Goal: Task Accomplishment & Management: Manage account settings

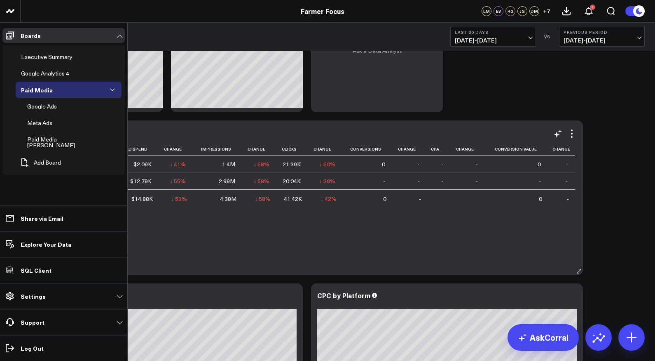
click at [46, 137] on div "Paid Media - [PERSON_NAME]" at bounding box center [61, 142] width 73 height 16
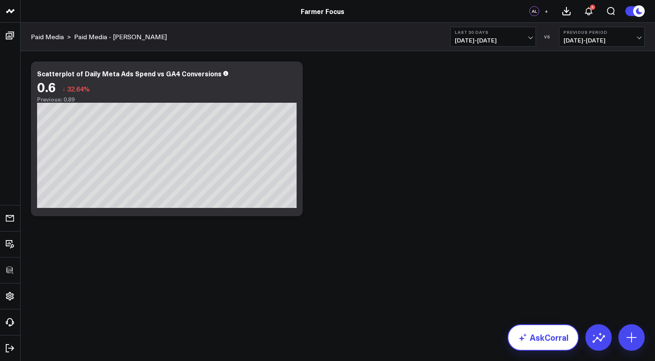
click at [535, 335] on link "AskCorral" at bounding box center [543, 337] width 71 height 26
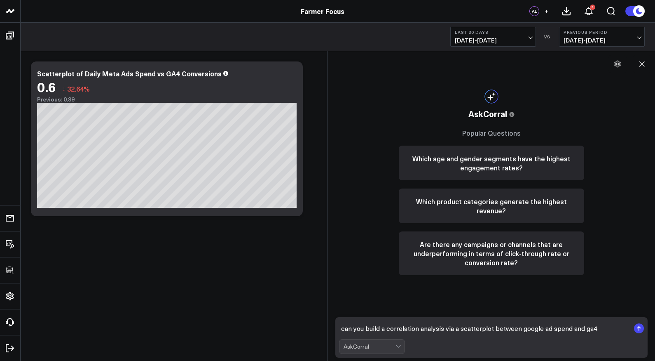
type textarea "can you build a correlation analysis via a scatterplot between google ad spend …"
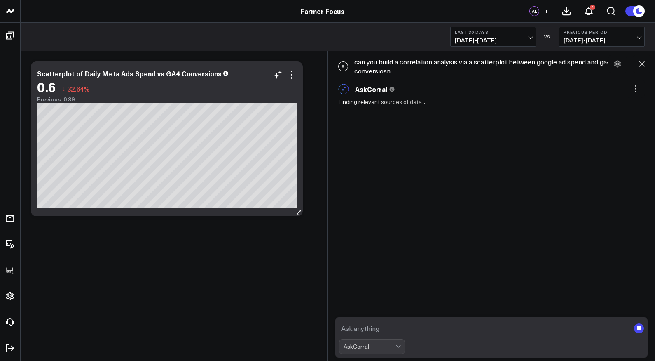
scroll to position [1, 0]
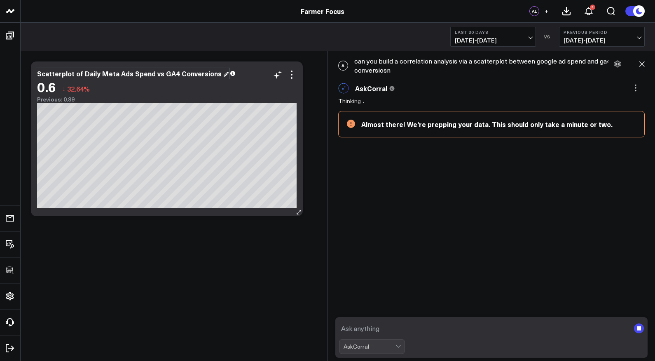
click at [67, 73] on div "Scatterplot of Daily Meta Ads Spend vs GA4 Conversions" at bounding box center [133, 73] width 192 height 9
drag, startPoint x: 80, startPoint y: 72, endPoint x: 26, endPoint y: 73, distance: 54.0
click at [26, 73] on div "Modify via AI Copy link to widget Ask support Remove Create linked copy Executi…" at bounding box center [338, 160] width 635 height 218
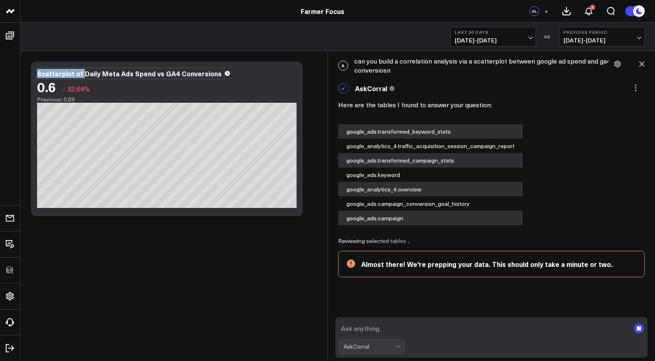
scroll to position [44, 0]
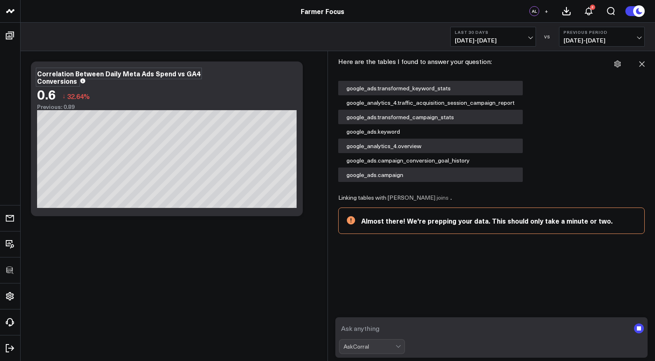
click at [232, 244] on div "Modify via AI Copy link to widget Ask support Remove Create linked copy Executi…" at bounding box center [338, 160] width 635 height 218
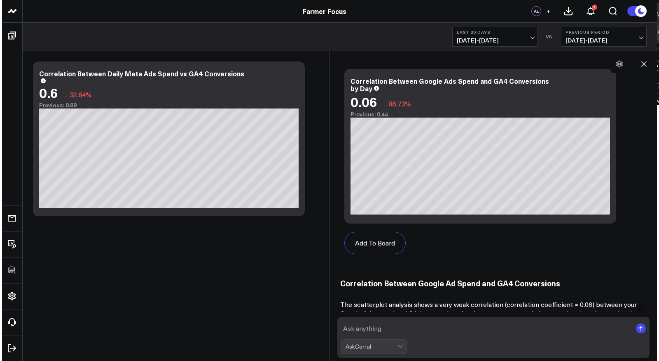
scroll to position [505, 0]
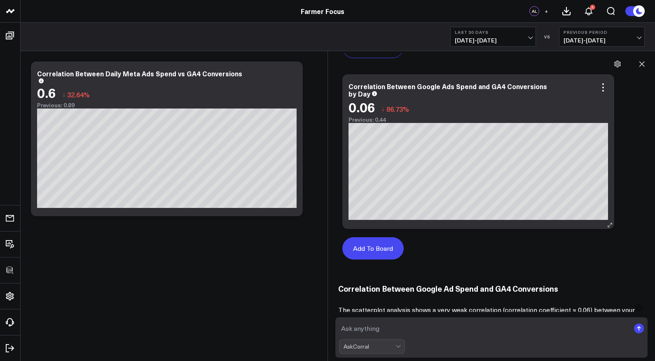
click at [377, 246] on button "Add To Board" at bounding box center [372, 248] width 61 height 22
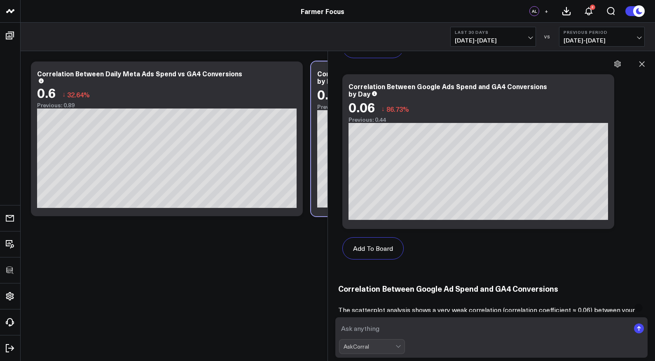
click at [452, 326] on textarea at bounding box center [484, 328] width 291 height 15
click at [492, 37] on span "[DATE] - [DATE]" at bounding box center [493, 40] width 77 height 7
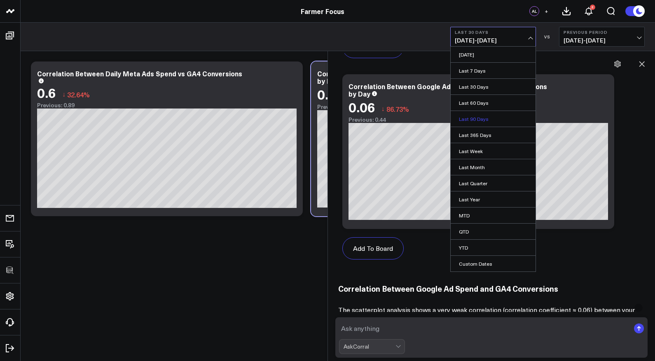
click at [477, 114] on link "Last 90 Days" at bounding box center [493, 119] width 85 height 16
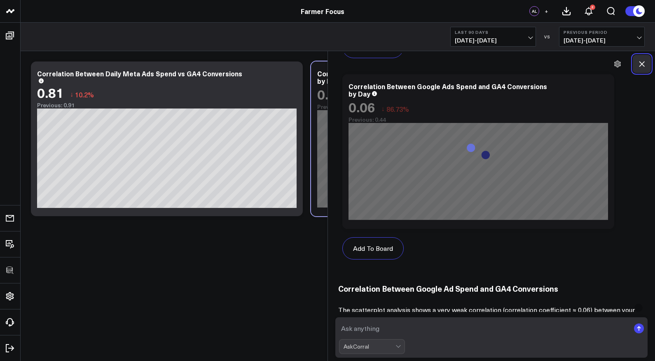
click at [644, 63] on icon at bounding box center [642, 64] width 8 height 8
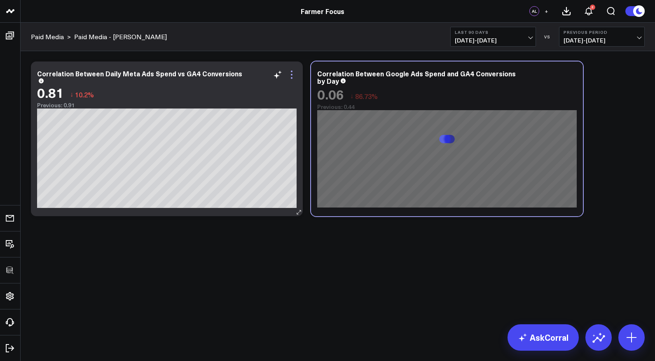
click at [291, 73] on icon at bounding box center [292, 75] width 10 height 10
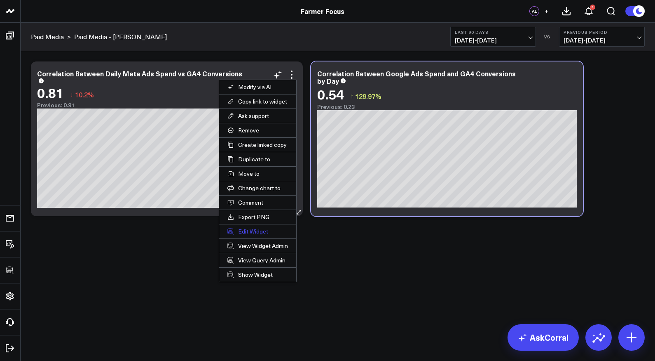
click at [253, 227] on button "Edit Widget" at bounding box center [257, 231] width 77 height 14
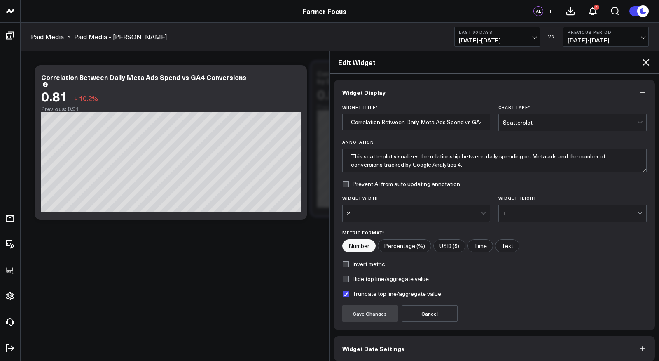
scroll to position [34, 0]
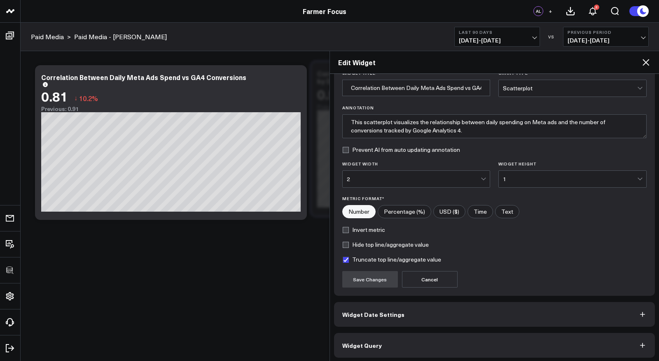
click at [393, 307] on button "Widget Date Settings" at bounding box center [494, 314] width 321 height 25
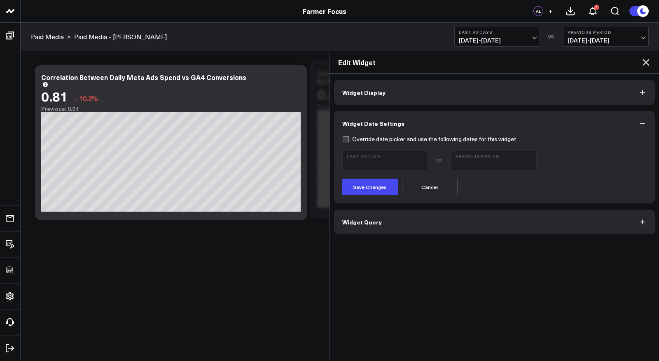
click at [346, 140] on label "Override date picker and use the following dates for this widget" at bounding box center [429, 139] width 174 height 7
click at [346, 140] on input "Override date picker and use the following dates for this widget" at bounding box center [345, 139] width 7 height 7
checkbox input "true"
click at [383, 161] on span "[DATE] - [DATE]" at bounding box center [385, 164] width 77 height 7
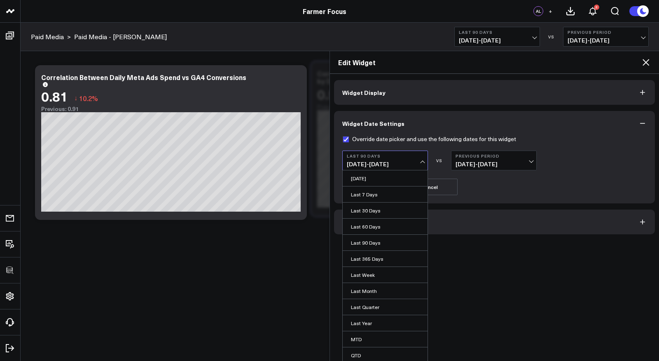
click at [383, 161] on span "[DATE] - [DATE]" at bounding box center [385, 164] width 77 height 7
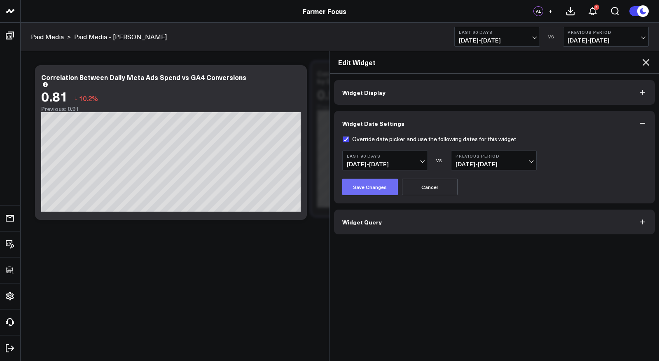
click at [377, 187] on button "Save Changes" at bounding box center [370, 186] width 56 height 16
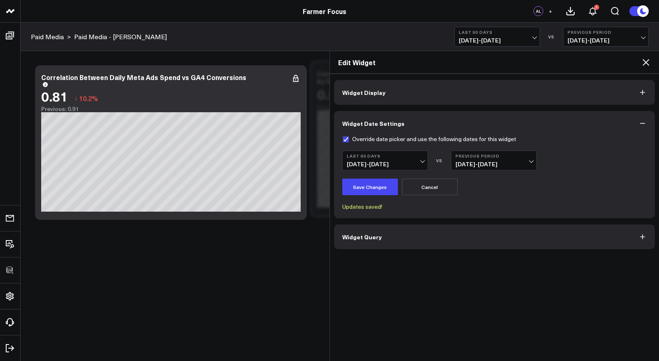
drag, startPoint x: 646, startPoint y: 59, endPoint x: 584, endPoint y: 132, distance: 95.9
click at [585, 131] on div "Edit Widget Widget Display Widget Date Settings Override date picker and use th…" at bounding box center [495, 206] width 330 height 310
click at [395, 156] on b "Last 90 Days" at bounding box center [385, 155] width 77 height 5
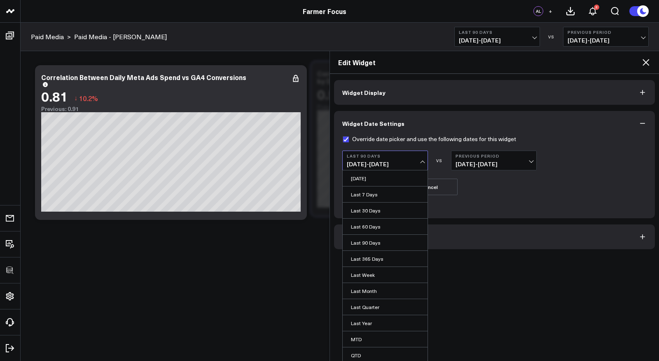
click at [646, 59] on icon at bounding box center [646, 62] width 10 height 10
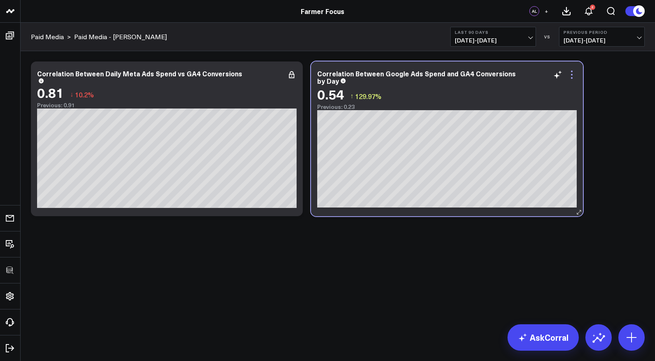
click at [575, 74] on icon at bounding box center [572, 75] width 10 height 10
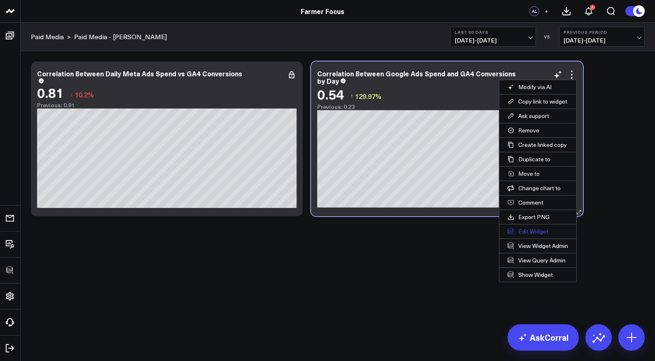
click at [534, 228] on button "Edit Widget" at bounding box center [537, 231] width 77 height 14
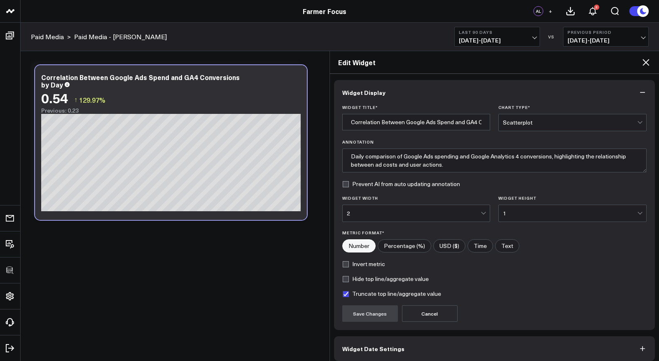
scroll to position [34, 0]
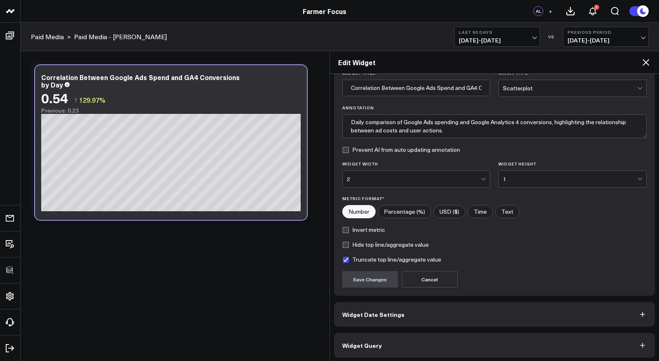
click at [392, 314] on span "Widget Date Settings" at bounding box center [373, 314] width 62 height 7
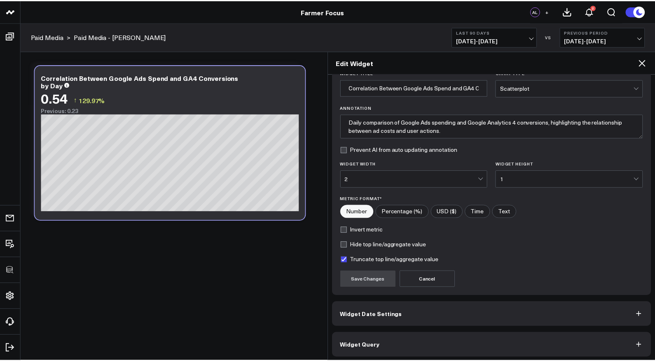
scroll to position [0, 0]
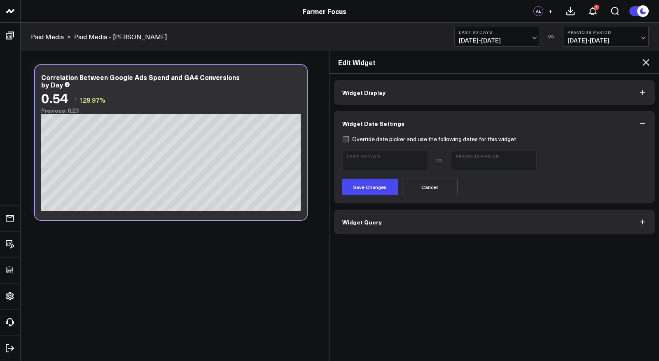
click at [353, 136] on label "Override date picker and use the following dates for this widget" at bounding box center [429, 139] width 174 height 7
click at [349, 136] on input "Override date picker and use the following dates for this widget" at bounding box center [345, 139] width 7 height 7
checkbox input "true"
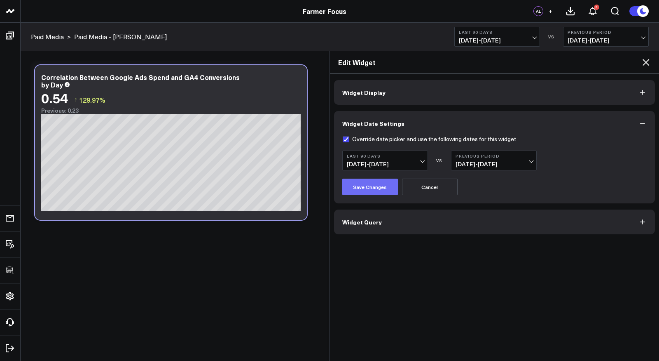
click at [371, 186] on button "Save Changes" at bounding box center [370, 186] width 56 height 16
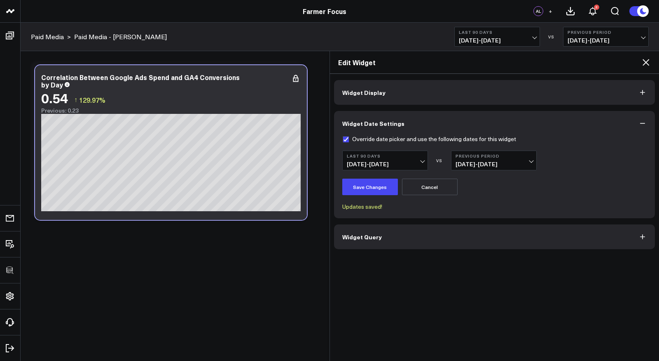
click at [648, 62] on icon at bounding box center [646, 62] width 10 height 10
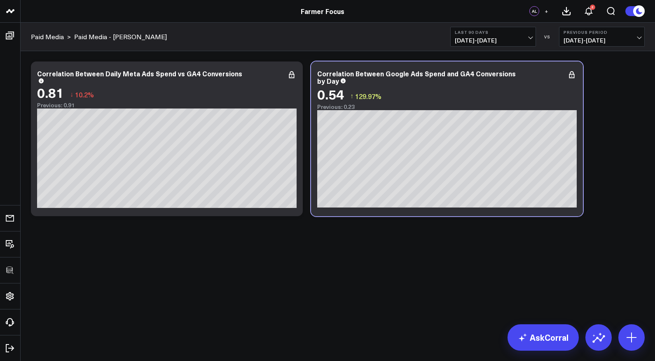
click at [337, 258] on div "Modify via AI Copy link to widget Ask support Remove Create linked copy Executi…" at bounding box center [338, 160] width 635 height 218
click at [263, 255] on div "Modify via AI Copy link to widget Ask support Remove Create linked copy Executi…" at bounding box center [338, 160] width 635 height 218
click at [475, 35] on button "Last 90 Days [DATE] - [DATE]" at bounding box center [493, 37] width 86 height 20
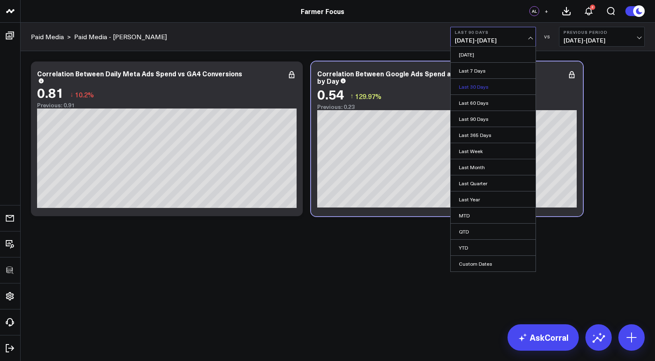
click at [476, 85] on link "Last 30 Days" at bounding box center [493, 87] width 85 height 16
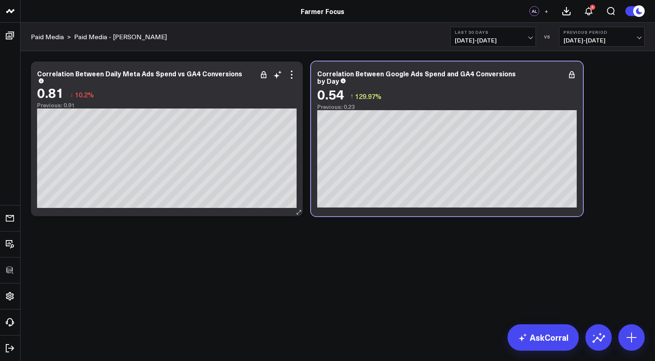
click at [72, 78] on div "Correlation Between Daily Meta Ads Spend vs GA4 Conversions 0.81 ↓ 10.2% Previo…" at bounding box center [167, 89] width 260 height 39
click at [292, 73] on icon at bounding box center [292, 75] width 10 height 10
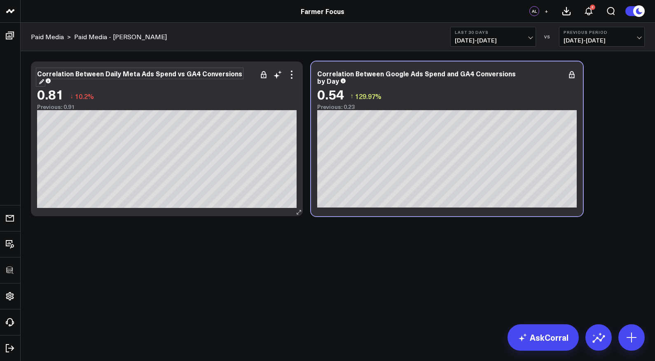
click at [147, 77] on div "Correlation Between Daily Meta Ads Spend vs GA4 Conversions" at bounding box center [139, 77] width 205 height 16
click at [108, 74] on div "Correlation Between Daily Meta Ads Spend vs GA4 Conversions" at bounding box center [119, 77] width 164 height 16
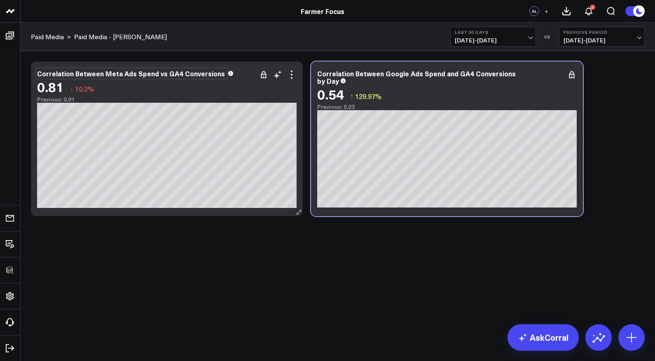
click at [215, 72] on div "Correlation Between Meta Ads Spend vs GA4 Conversions" at bounding box center [132, 73] width 190 height 9
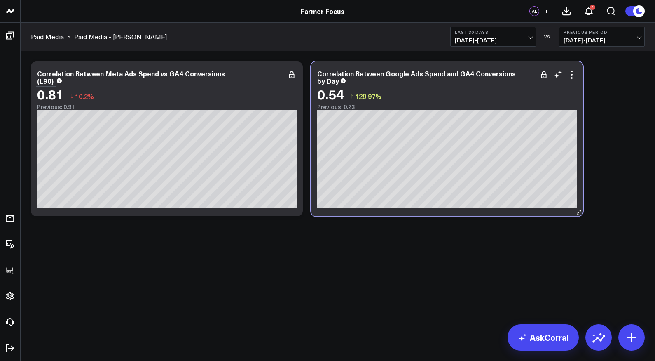
click at [407, 80] on div "Correlation Between Google Ads Spend and GA4 Conversions by Day" at bounding box center [447, 77] width 260 height 15
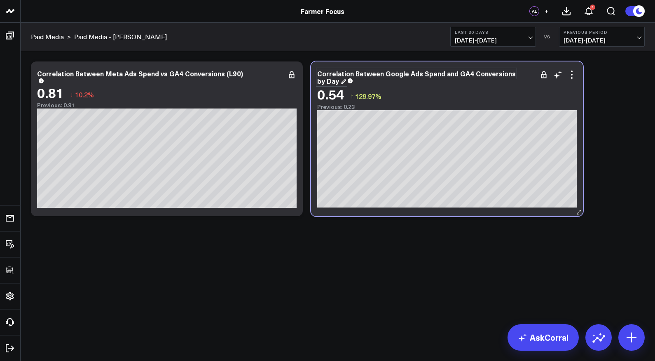
click at [427, 70] on div "Correlation Between Google Ads Spend and GA4 Conversions by Day" at bounding box center [416, 77] width 199 height 16
drag, startPoint x: 510, startPoint y: 72, endPoint x: 515, endPoint y: 83, distance: 12.0
click at [515, 83] on div "Correlation Between Google Ads Spend and GA4 Conversions by Day" at bounding box center [447, 77] width 260 height 15
click at [459, 244] on div "Modify via AI Copy link to widget Ask support Remove Create linked copy Executi…" at bounding box center [338, 160] width 635 height 218
click at [368, 251] on div "Modify via AI Copy link to widget Ask support Remove Create linked copy Executi…" at bounding box center [338, 160] width 635 height 218
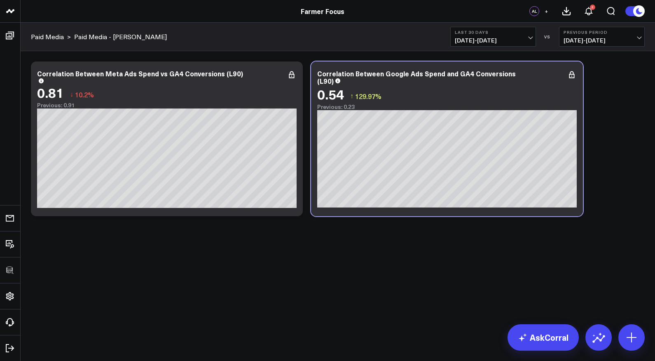
click at [548, 10] on span "+" at bounding box center [547, 11] width 4 height 6
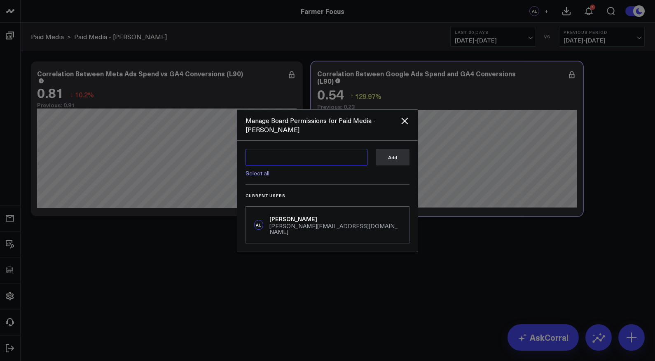
click at [318, 152] on textarea at bounding box center [307, 157] width 122 height 16
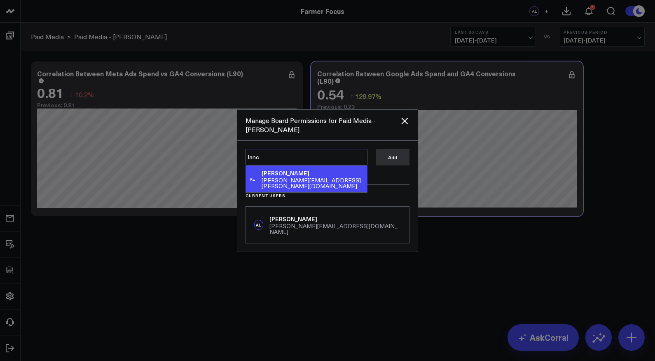
type textarea "[PERSON_NAME]"
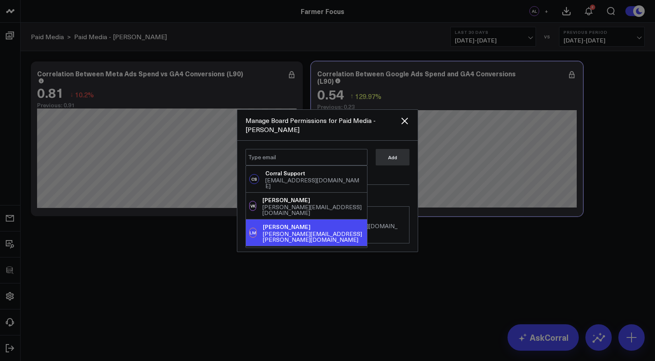
click at [280, 231] on div "[PERSON_NAME][EMAIL_ADDRESS][PERSON_NAME][DOMAIN_NAME]" at bounding box center [313, 237] width 101 height 12
type textarea "@[PERSON_NAME]"
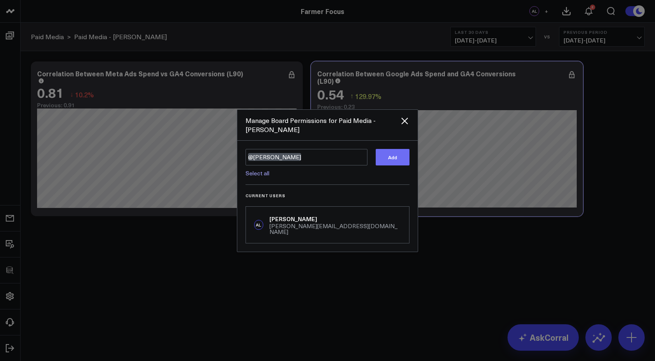
click at [395, 155] on button "Add" at bounding box center [393, 157] width 34 height 16
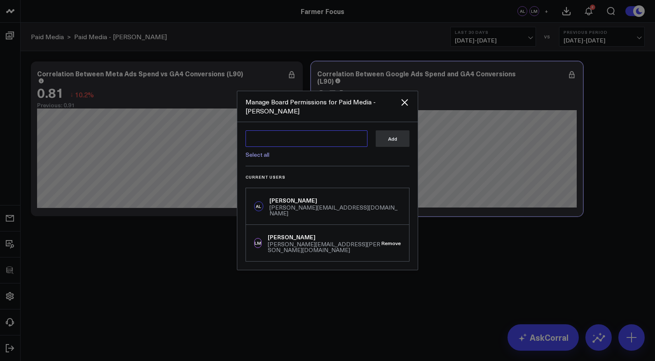
click at [307, 140] on textarea at bounding box center [307, 138] width 122 height 16
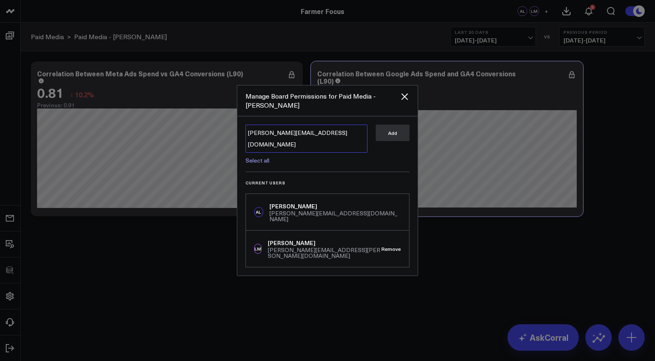
type textarea "[PERSON_NAME][EMAIL_ADDRESS][DOMAIN_NAME]"
click at [405, 101] on icon "Close" at bounding box center [405, 96] width 10 height 10
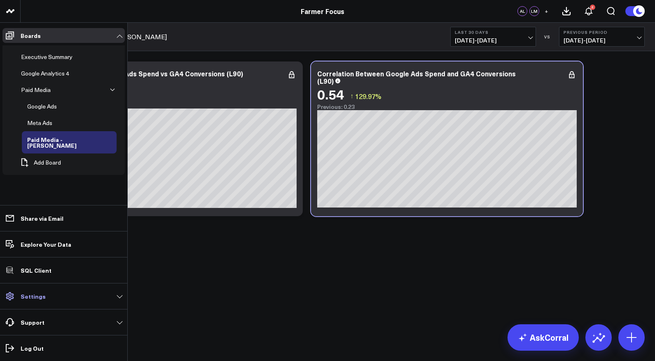
click at [37, 295] on p "Settings" at bounding box center [33, 296] width 25 height 7
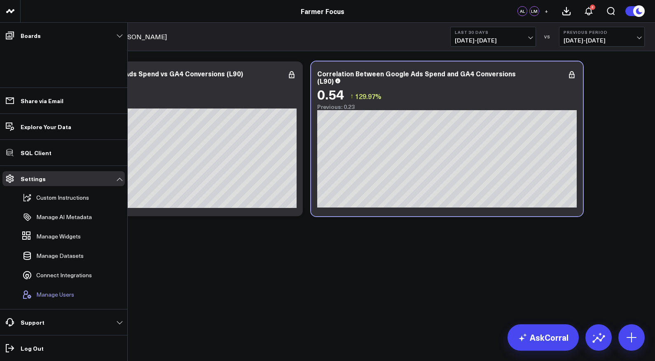
click at [63, 293] on span "Manage Users" at bounding box center [55, 294] width 38 height 7
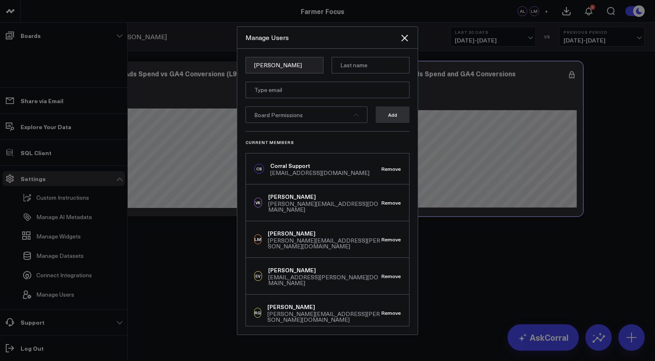
type input "[PERSON_NAME]"
click at [265, 91] on input "email" at bounding box center [328, 90] width 164 height 16
type input "[PERSON_NAME][EMAIL_ADDRESS][DOMAIN_NAME]"
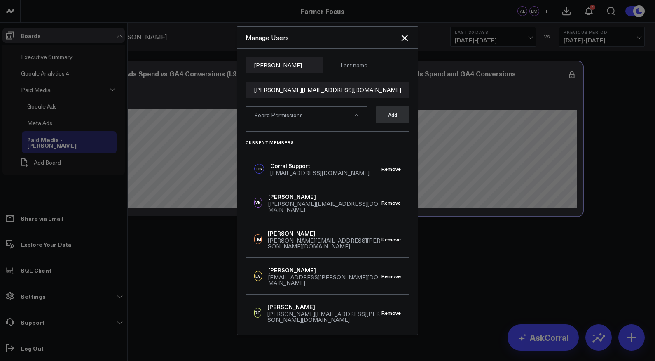
click at [358, 67] on input at bounding box center [371, 65] width 78 height 16
paste input "[PERSON_NAME]"
type input "[PERSON_NAME]"
click at [328, 122] on div "Board Permissions" at bounding box center [307, 114] width 122 height 16
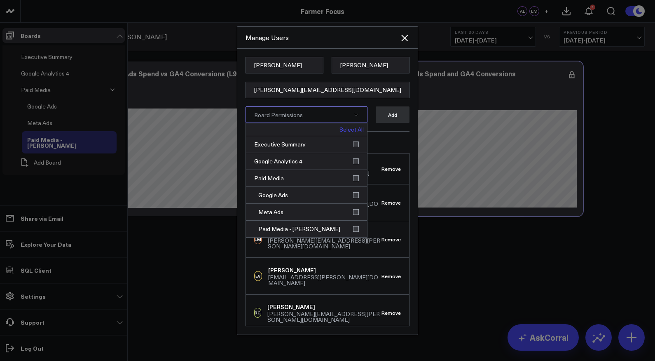
click at [352, 130] on link "Select All" at bounding box center [352, 129] width 24 height 6
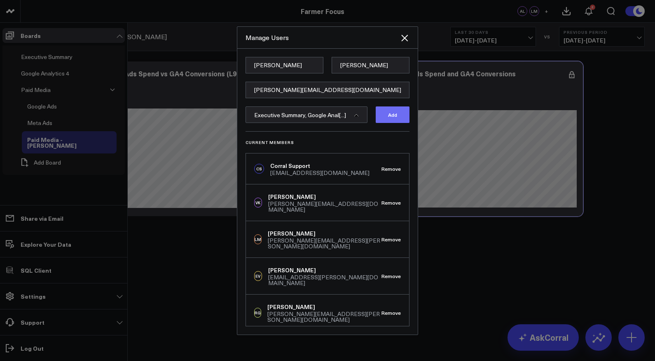
click at [394, 112] on button "Add" at bounding box center [393, 114] width 34 height 16
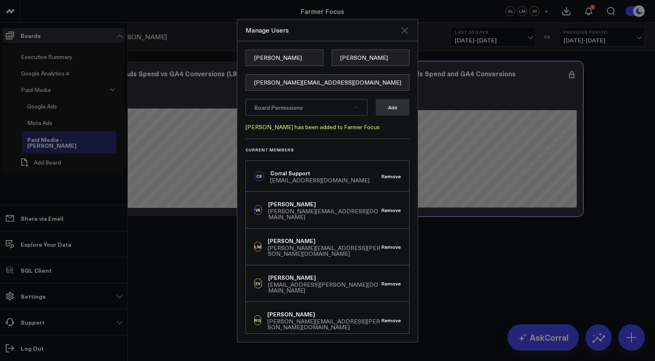
click at [405, 30] on icon "Close" at bounding box center [404, 30] width 7 height 7
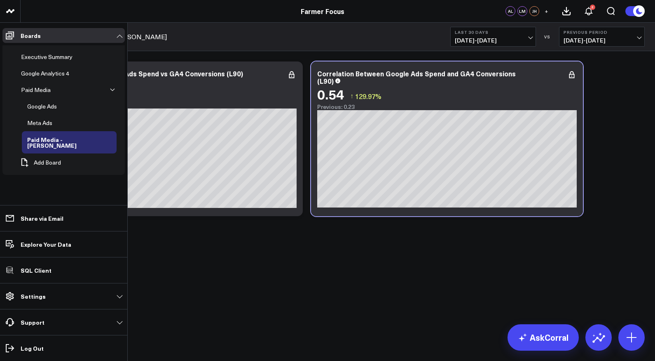
click at [547, 12] on span "+" at bounding box center [547, 11] width 4 height 6
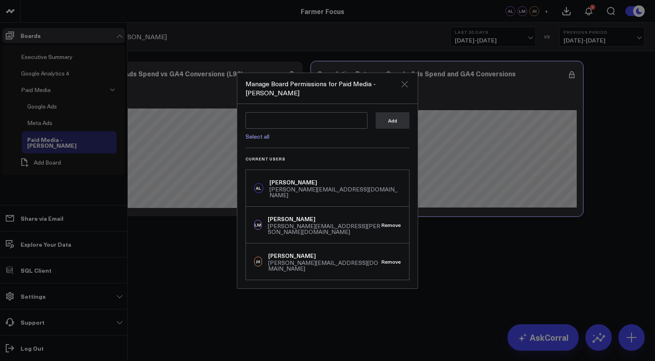
click at [406, 89] on icon "Close" at bounding box center [405, 84] width 10 height 10
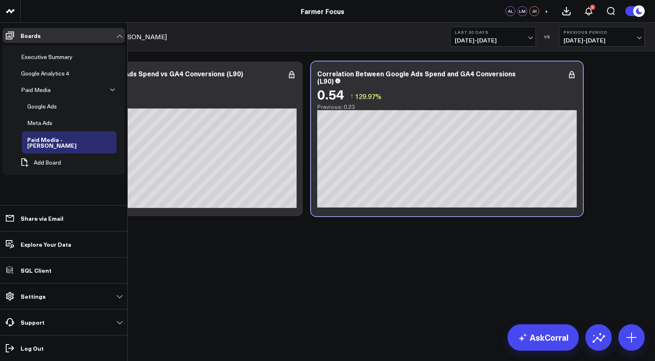
click at [328, 283] on body "100525 Test 100625-2 3725 Test 829 Studios Accenture Acme Industrial Activant C…" at bounding box center [327, 180] width 655 height 361
